Goal: Share content

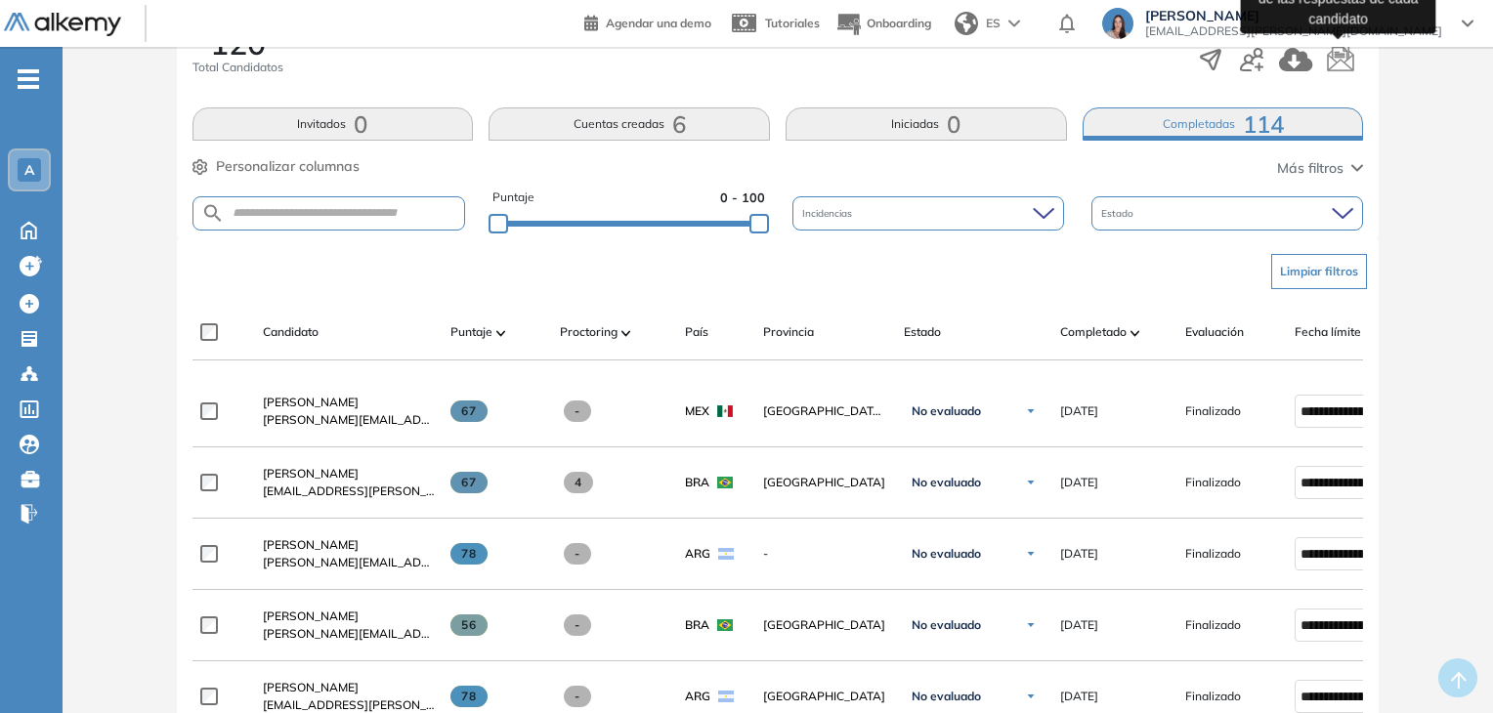
click at [1332, 60] on icon "button" at bounding box center [1340, 59] width 29 height 29
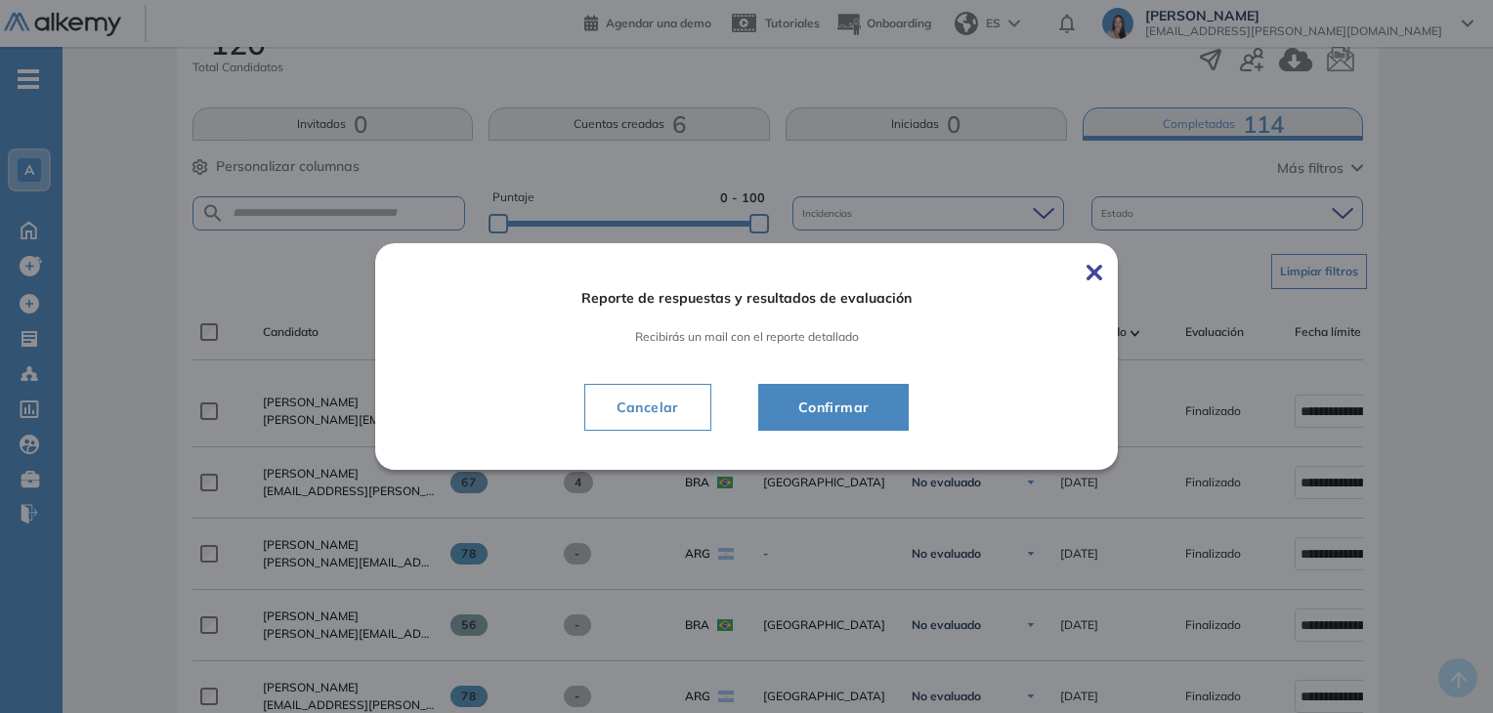
click at [876, 410] on span "Confirmar" at bounding box center [833, 407] width 103 height 23
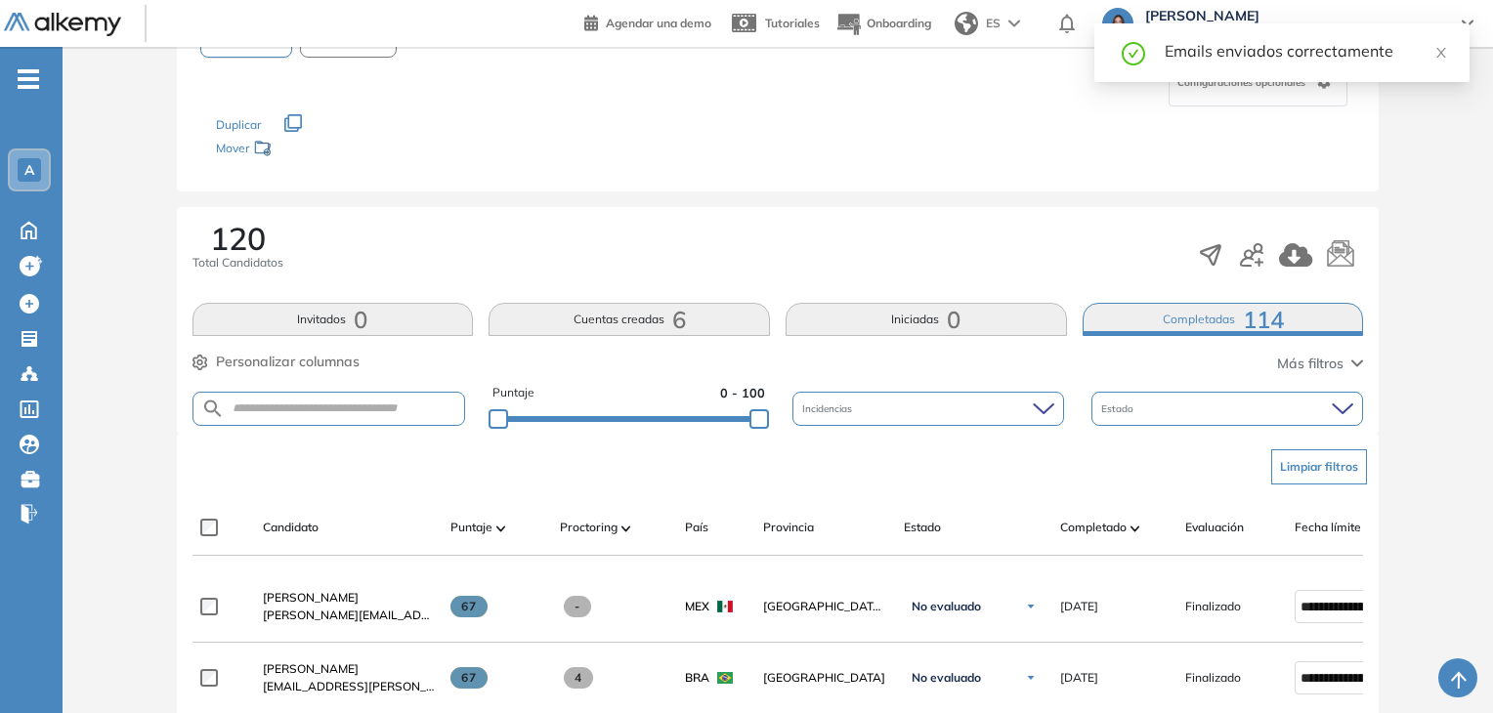
scroll to position [293, 0]
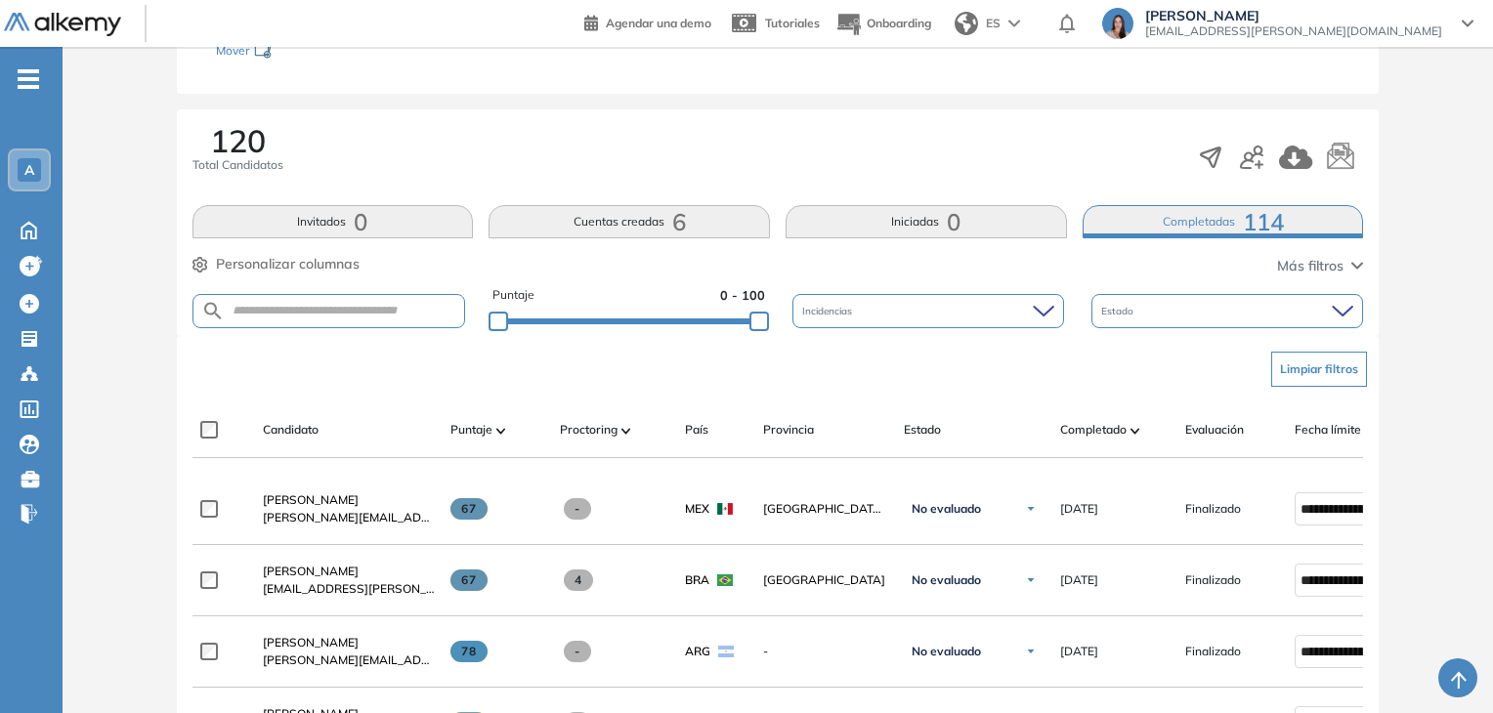
click at [20, 172] on div "A" at bounding box center [29, 169] width 23 height 23
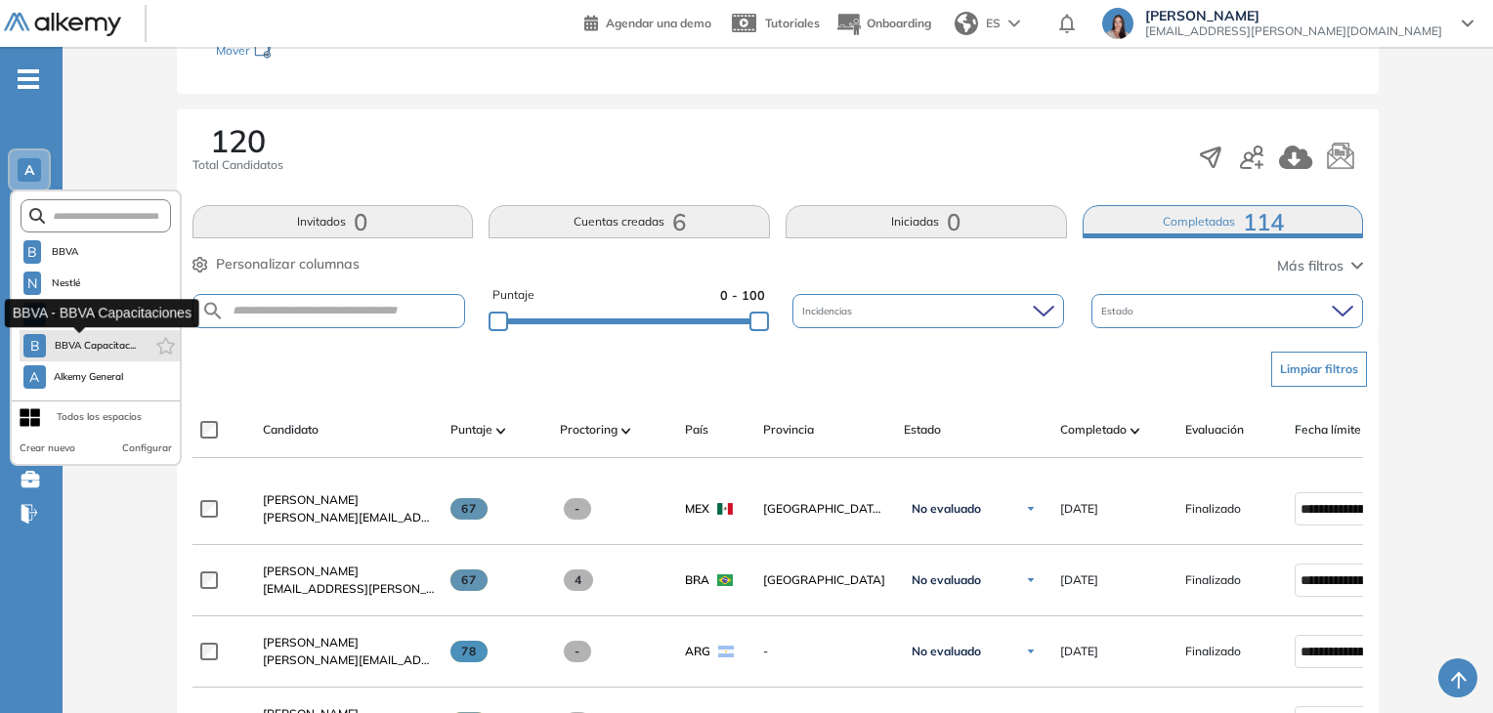
click at [120, 353] on button "B BBVA Capacitac..." at bounding box center [79, 345] width 112 height 23
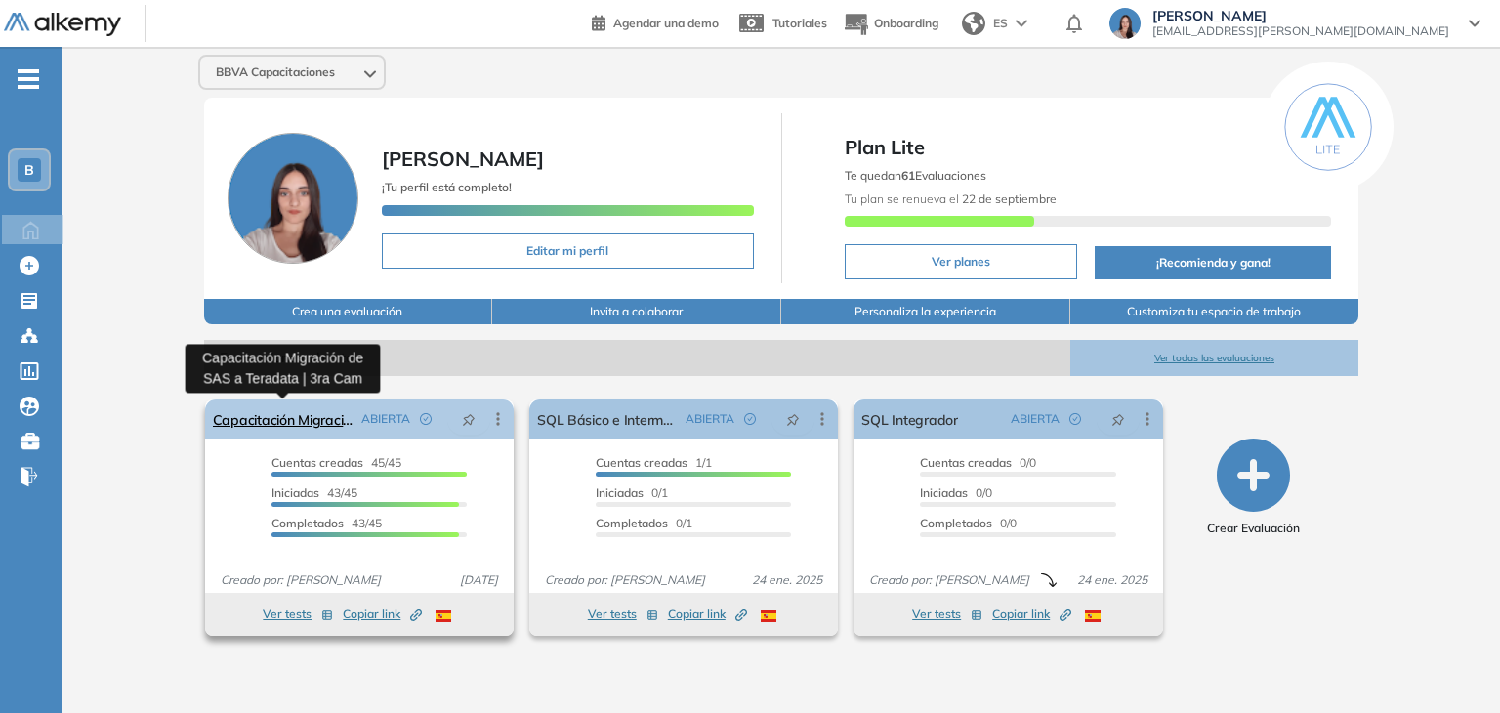
click at [254, 419] on link "Capacitación Migración de SAS a Teradata | 3ra Cam" at bounding box center [283, 419] width 141 height 39
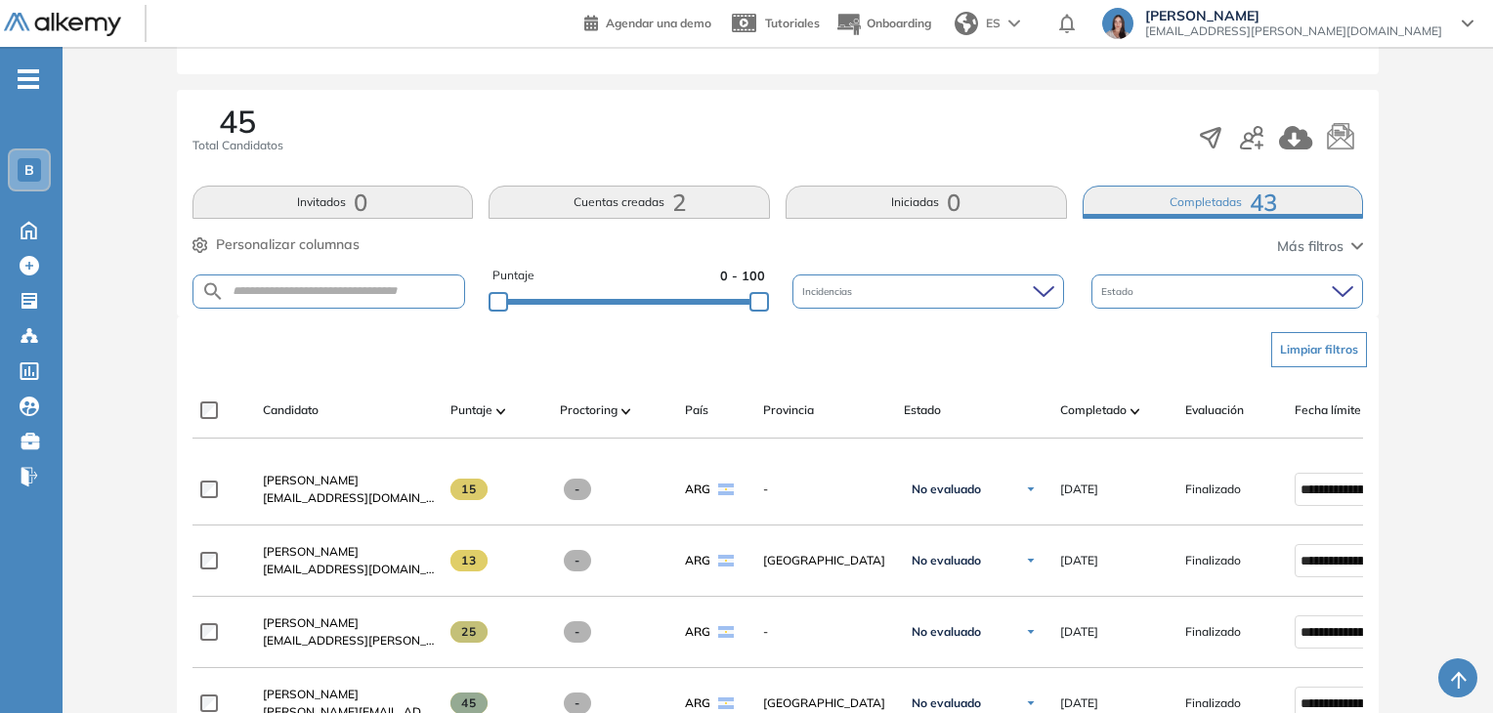
scroll to position [281, 0]
click at [1080, 407] on span "Completado" at bounding box center [1093, 409] width 66 height 18
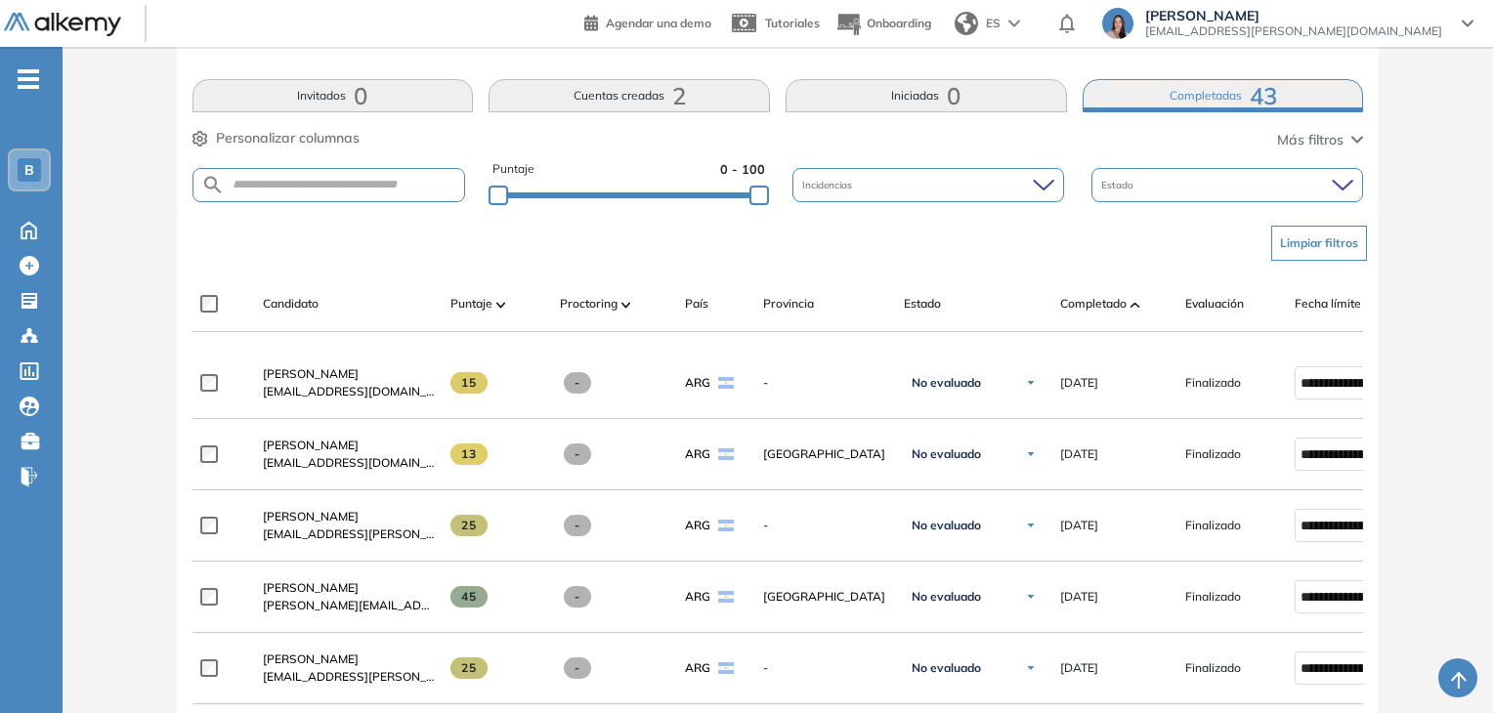
scroll to position [0, 0]
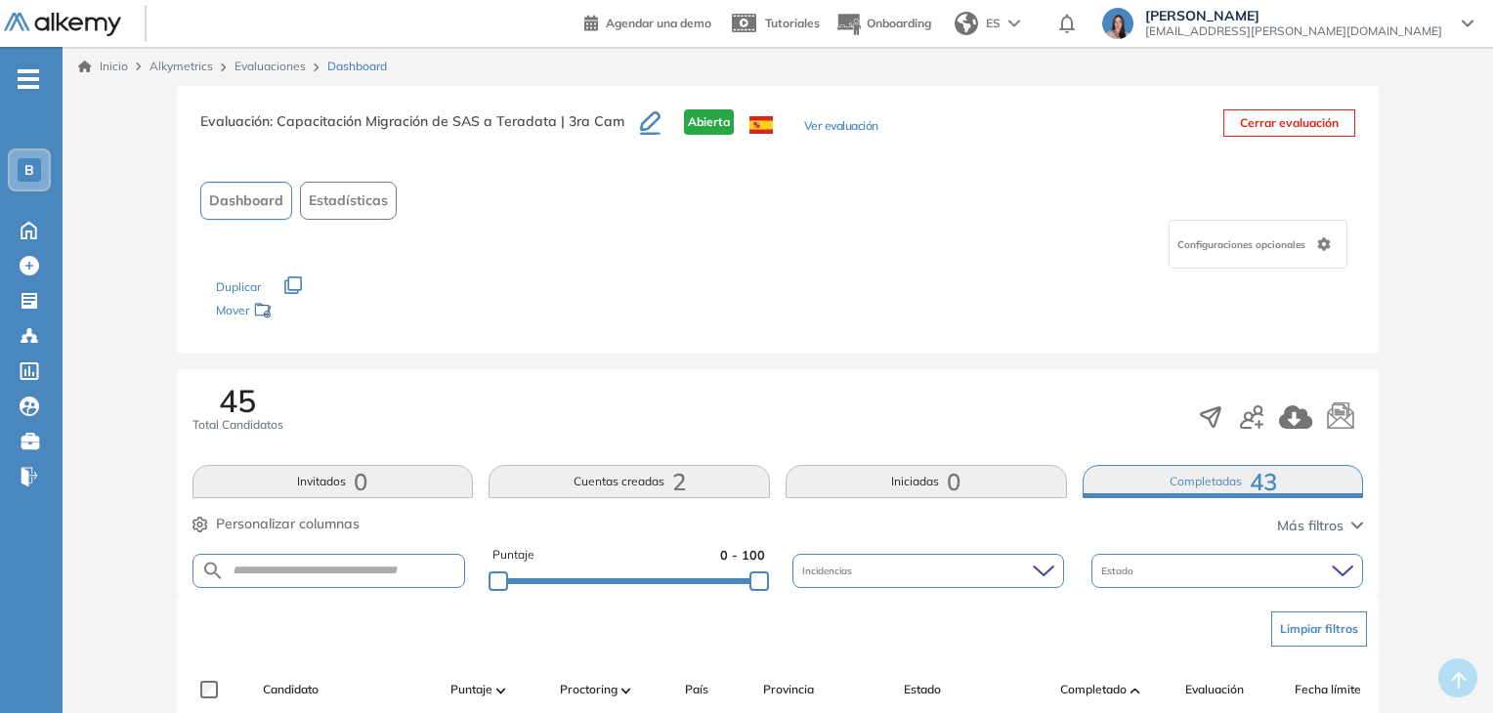
click at [393, 130] on h3 "Evaluación : Capacitación Migración de SAS a Teradata | 3ra Cam" at bounding box center [420, 129] width 440 height 41
click at [641, 128] on icon "button" at bounding box center [650, 121] width 21 height 20
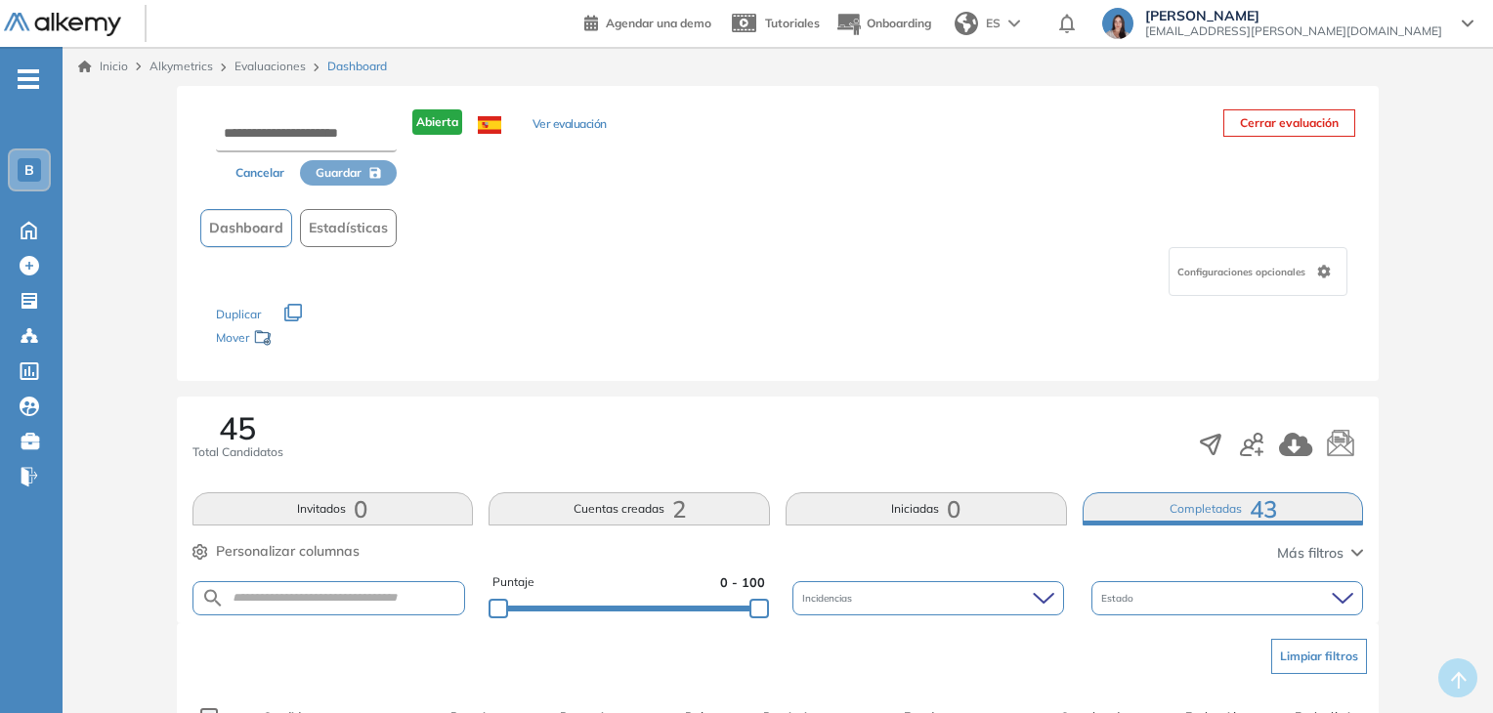
click at [577, 134] on button "Ver evaluación" at bounding box center [569, 125] width 74 height 21
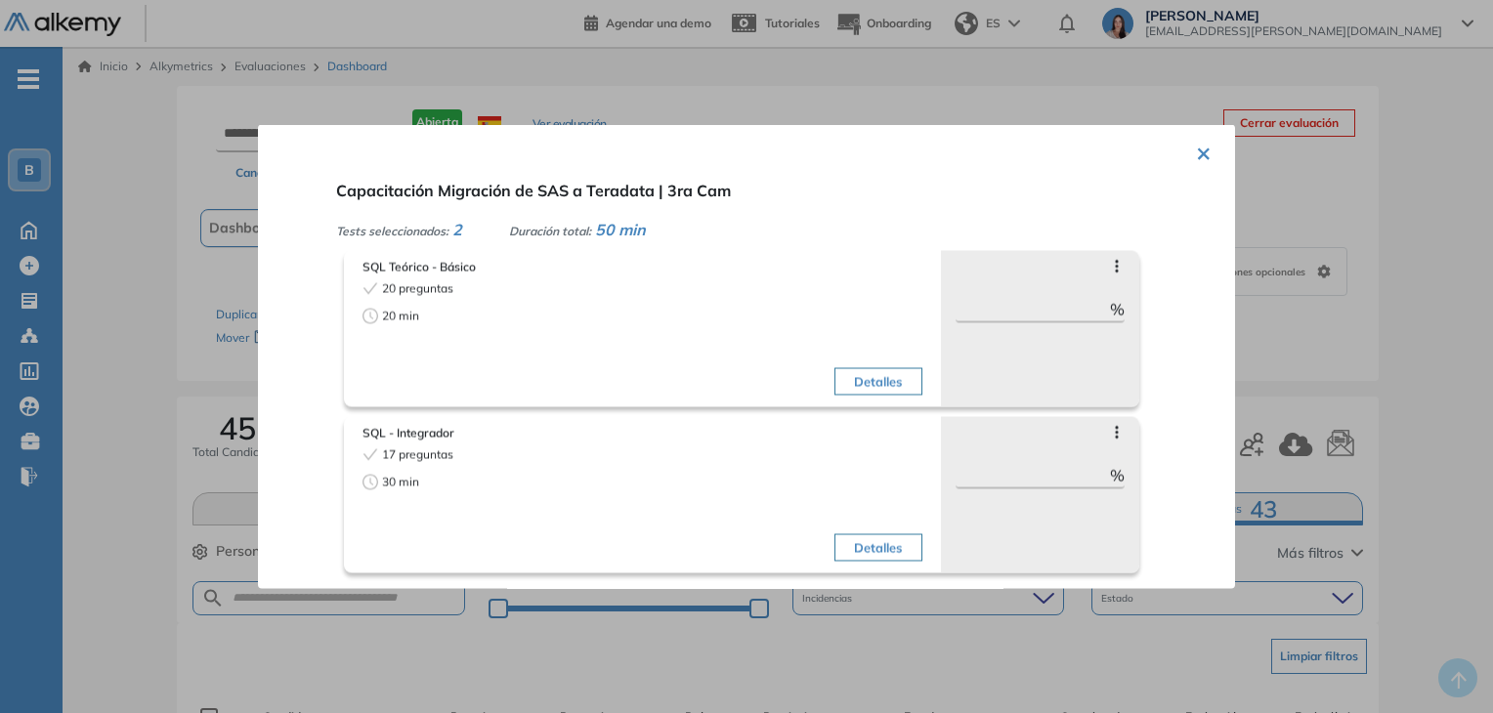
click at [1207, 152] on div "× Capacitación Migración de SAS a Teradata | 3ra Cam Tests seleccionados: 2 Dur…" at bounding box center [746, 357] width 977 height 464
click at [1196, 142] on button "×" at bounding box center [1204, 152] width 16 height 38
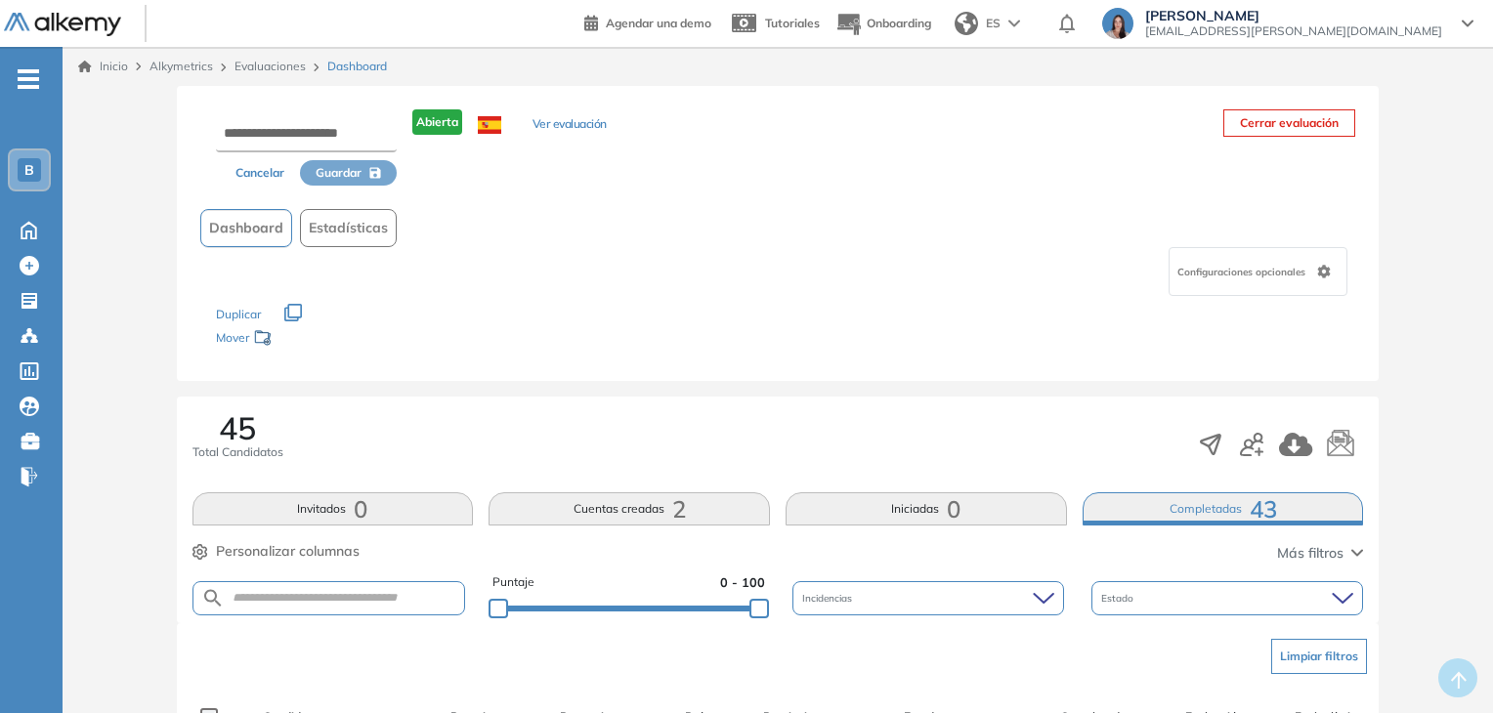
click at [588, 202] on div "Cancelar Guardar Abierta Ver evaluación Cerrar evaluación Dashboard Estadística…" at bounding box center [778, 233] width 1202 height 295
click at [541, 301] on div "Duplicar" at bounding box center [778, 305] width 1124 height 18
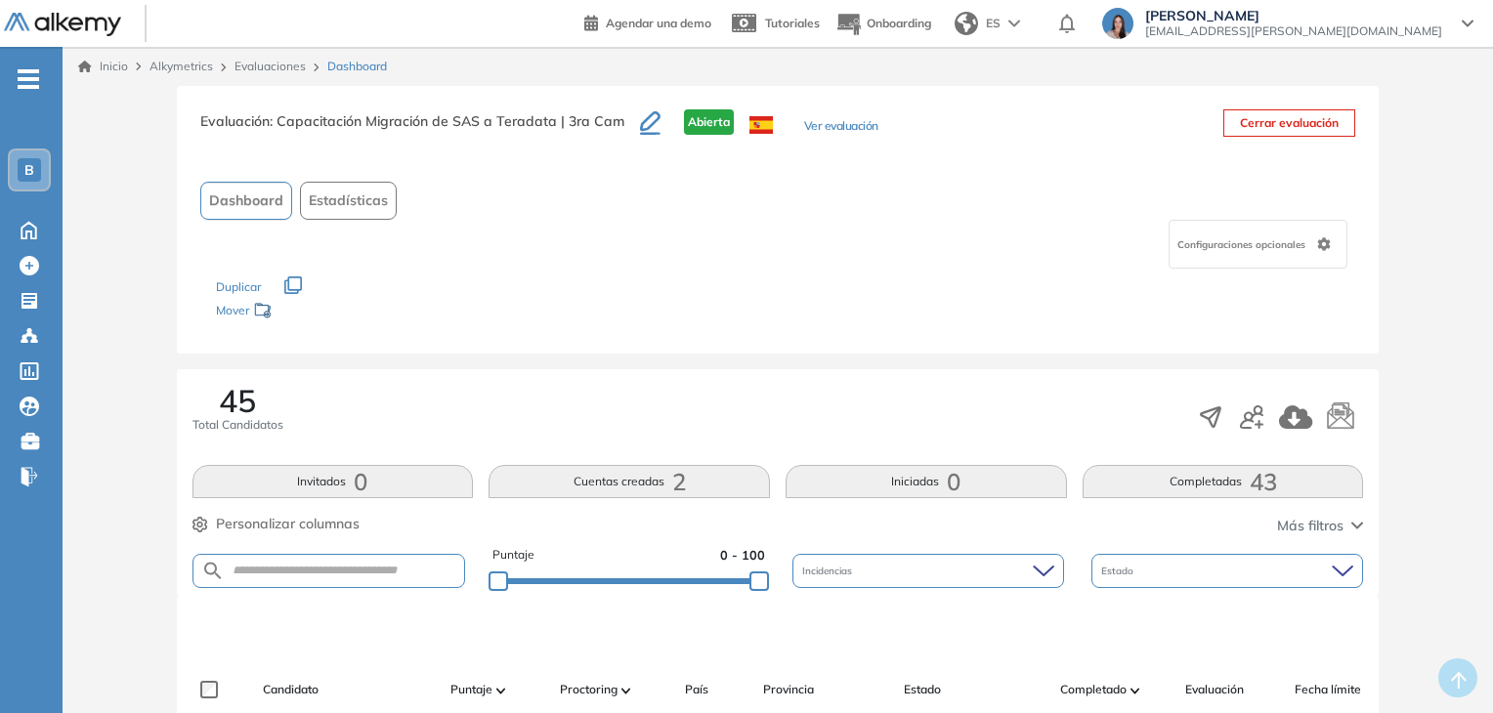
click at [285, 64] on link "Evaluaciones" at bounding box center [269, 66] width 71 height 15
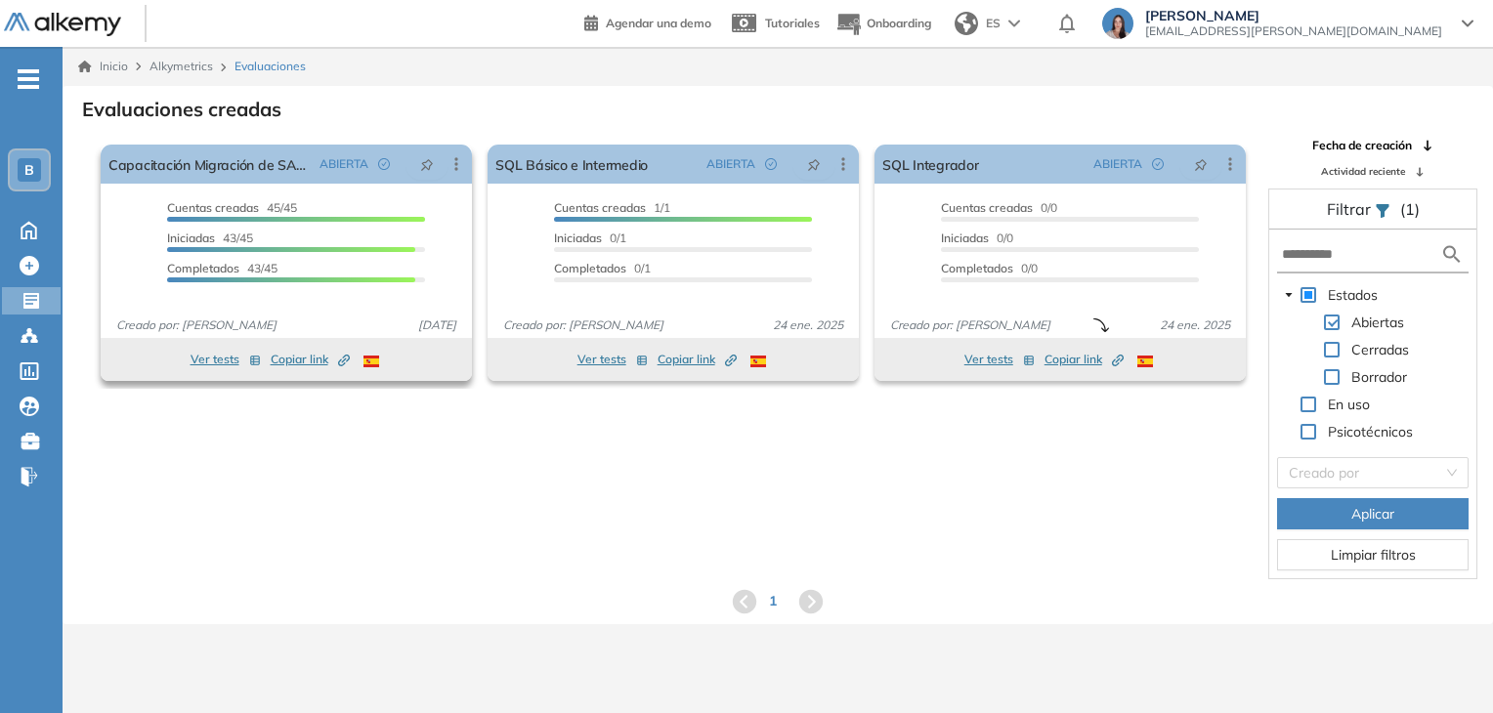
click at [310, 361] on span "Copiar link Created by potrace 1.16, written by Peter Selinger 2001-2019" at bounding box center [310, 360] width 79 height 18
